Goal: Entertainment & Leisure: Consume media (video, audio)

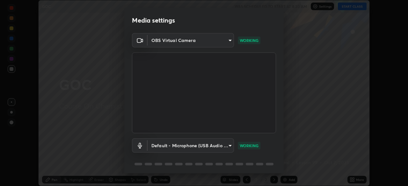
scroll to position [23, 0]
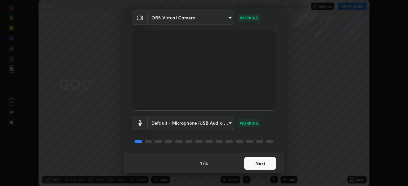
click at [255, 163] on button "Next" at bounding box center [260, 163] width 32 height 13
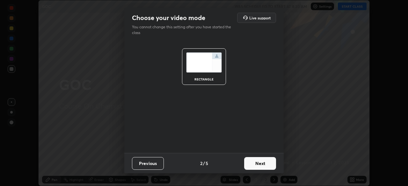
scroll to position [0, 0]
click at [254, 164] on button "Next" at bounding box center [260, 163] width 32 height 13
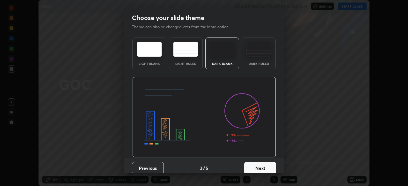
click at [254, 165] on button "Next" at bounding box center [260, 168] width 32 height 13
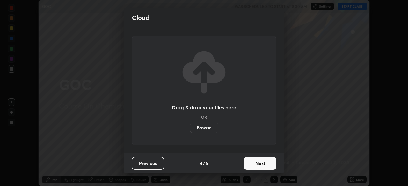
click at [255, 162] on button "Next" at bounding box center [260, 163] width 32 height 13
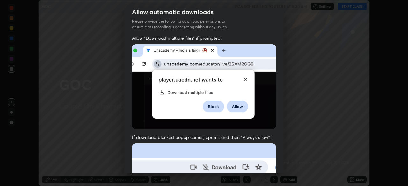
scroll to position [153, 0]
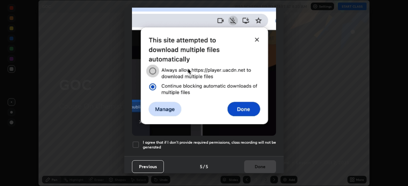
click at [136, 141] on div at bounding box center [136, 145] width 8 height 8
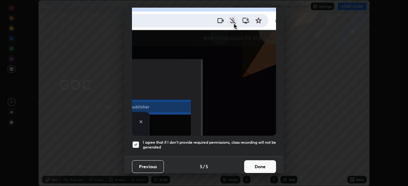
click at [260, 165] on button "Done" at bounding box center [260, 167] width 32 height 13
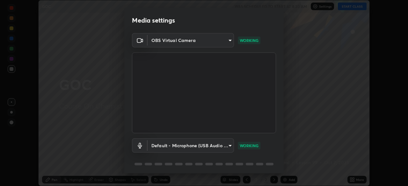
scroll to position [23, 0]
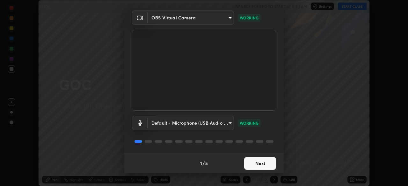
click at [262, 164] on button "Next" at bounding box center [260, 163] width 32 height 13
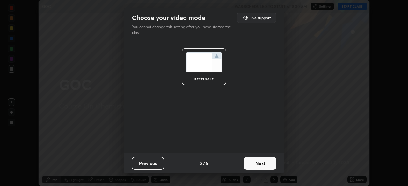
scroll to position [0, 0]
click at [260, 161] on button "Next" at bounding box center [260, 163] width 32 height 13
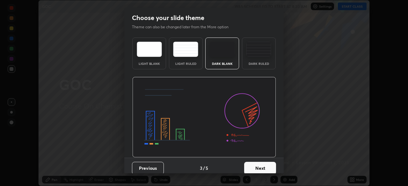
click at [258, 164] on button "Next" at bounding box center [260, 168] width 32 height 13
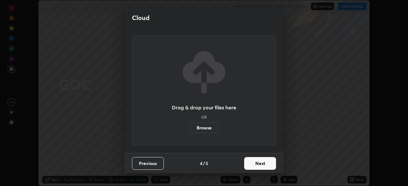
click at [259, 164] on button "Next" at bounding box center [260, 163] width 32 height 13
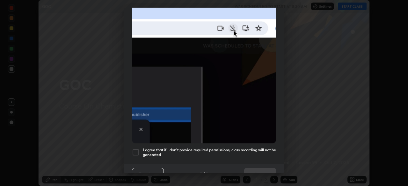
scroll to position [153, 0]
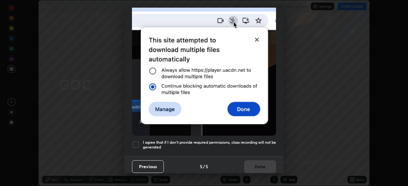
click at [249, 140] on h5 "I agree that if I don't provide required permissions, class recording will not …" at bounding box center [209, 145] width 133 height 10
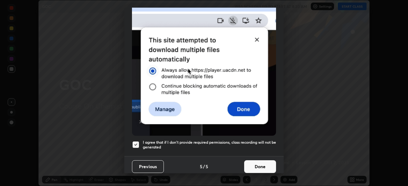
click at [247, 163] on button "Done" at bounding box center [260, 167] width 32 height 13
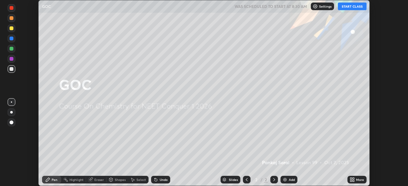
click at [345, 4] on button "START CLASS" at bounding box center [352, 7] width 29 height 8
